Goal: Transaction & Acquisition: Download file/media

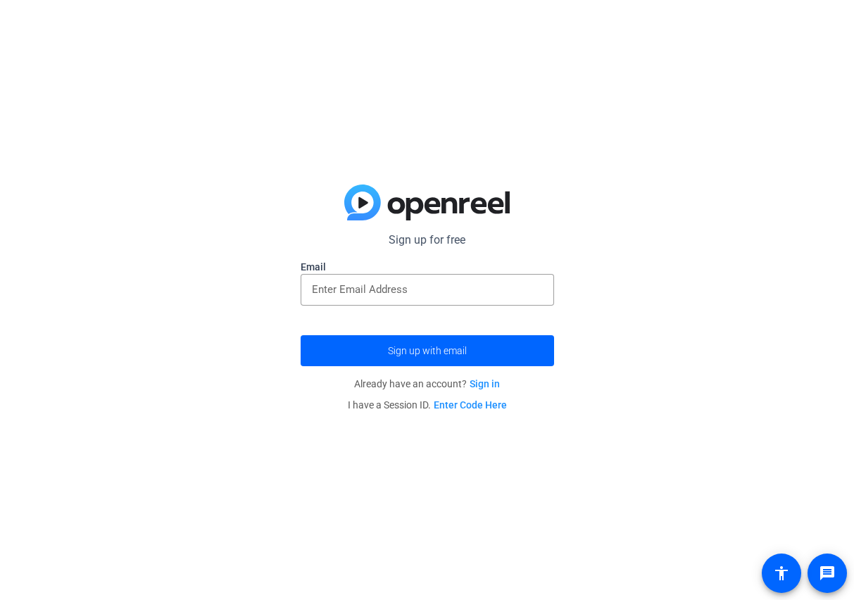
click at [478, 385] on link "Sign in" at bounding box center [485, 383] width 30 height 11
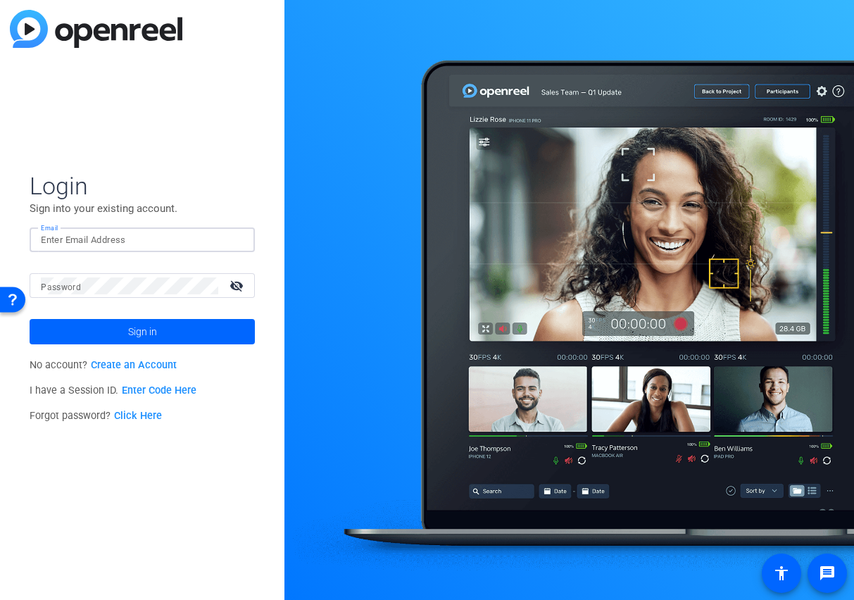
type input "[PERSON_NAME][EMAIL_ADDRESS][PERSON_NAME][DOMAIN_NAME]"
click at [142, 332] on button "Sign in" at bounding box center [142, 331] width 225 height 25
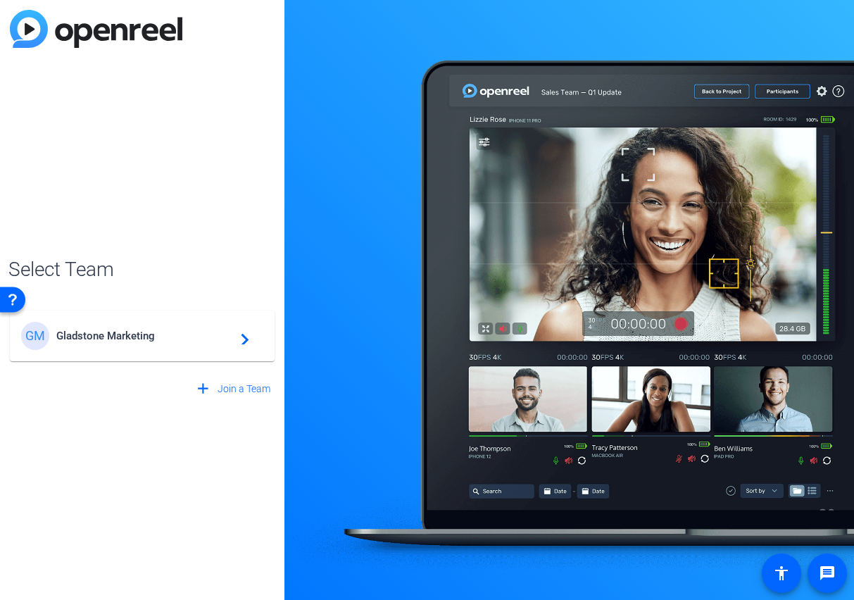
click at [132, 333] on span "Gladstone Marketing" at bounding box center [144, 336] width 176 height 13
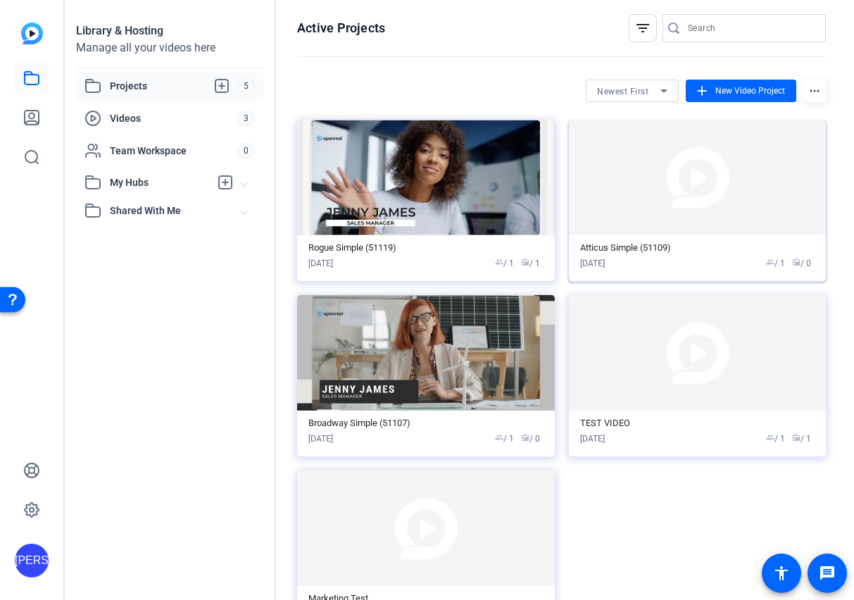
click at [664, 222] on img at bounding box center [698, 178] width 258 height 116
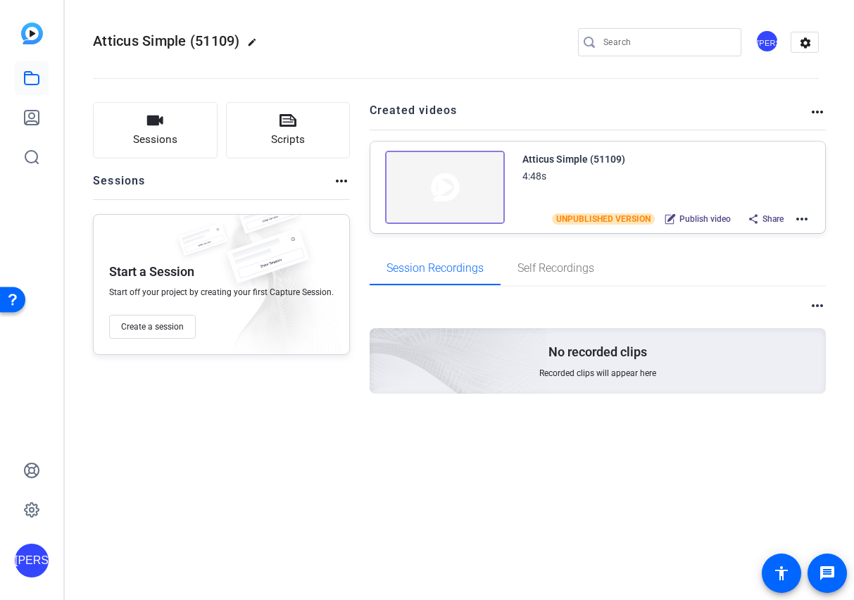
click at [475, 202] on img at bounding box center [445, 187] width 120 height 73
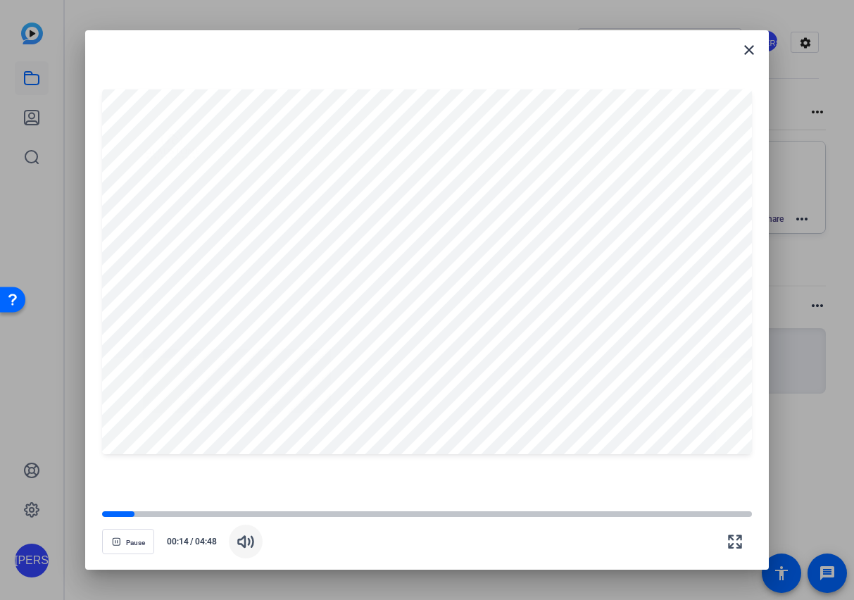
click at [0, 0] on icon "button" at bounding box center [0, 0] width 0 height 0
drag, startPoint x: 394, startPoint y: 70, endPoint x: 336, endPoint y: 66, distance: 58.6
click at [0, 0] on div at bounding box center [0, 0] width 0 height 0
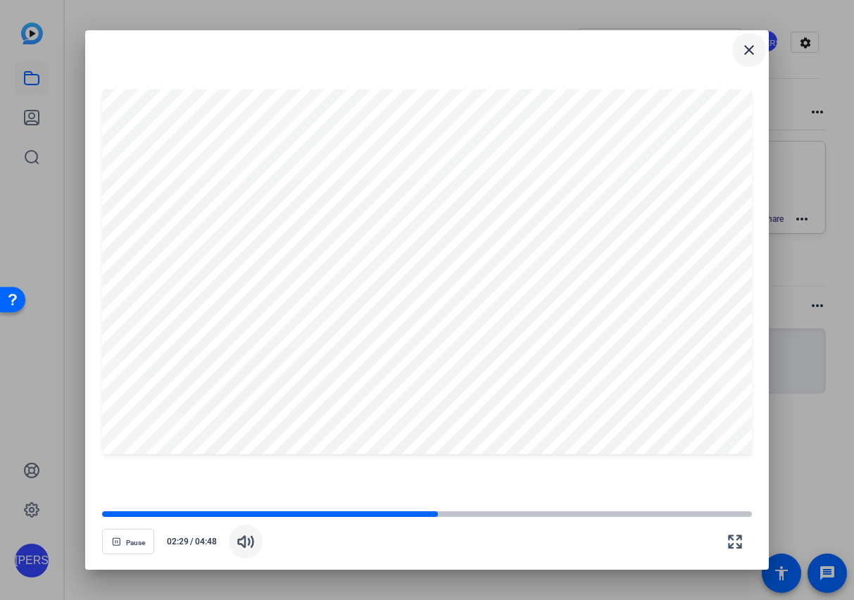
click at [0, 0] on mat-icon "close" at bounding box center [0, 0] width 0 height 0
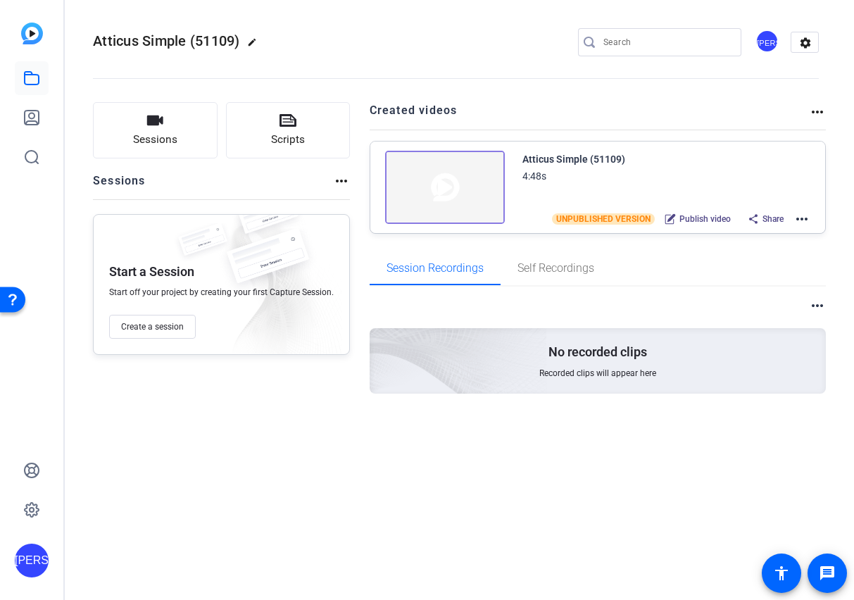
click at [447, 193] on img at bounding box center [445, 187] width 120 height 73
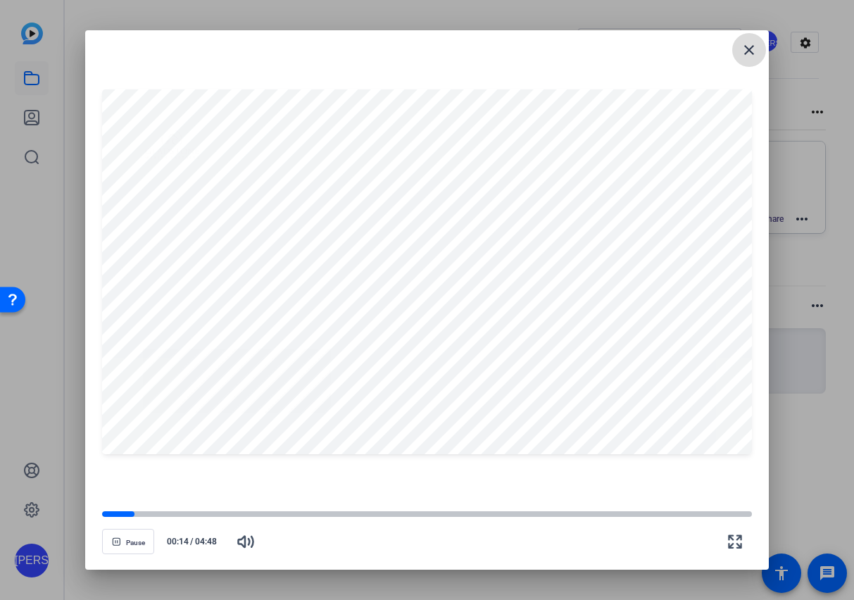
click at [754, 53] on mat-icon "close" at bounding box center [749, 50] width 17 height 17
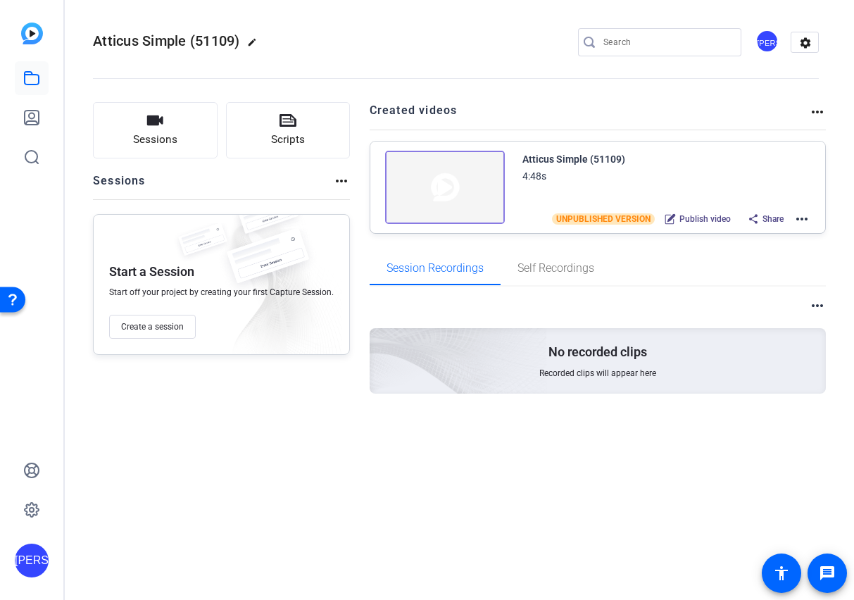
click at [802, 218] on mat-icon "more_horiz" at bounding box center [802, 219] width 17 height 17
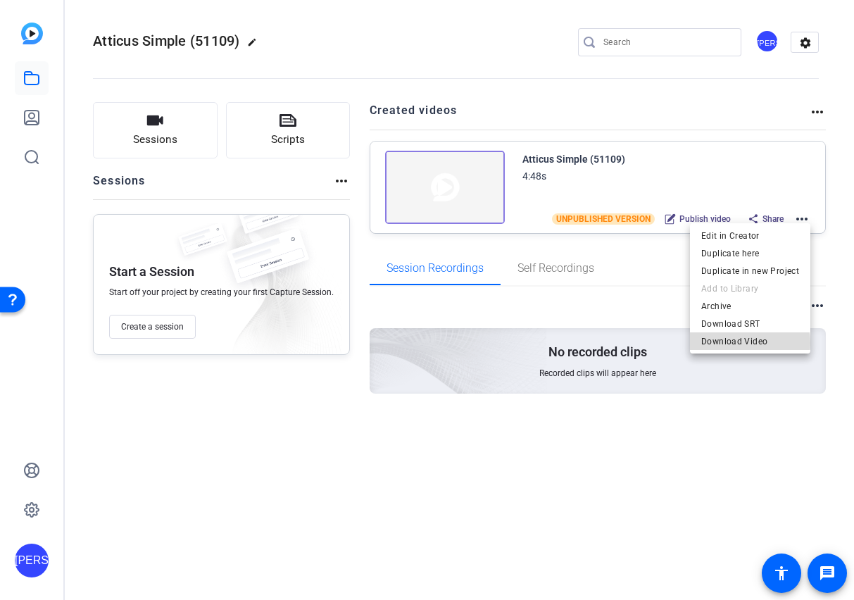
click at [743, 343] on span "Download Video" at bounding box center [751, 341] width 98 height 17
